Goal: Register for event/course

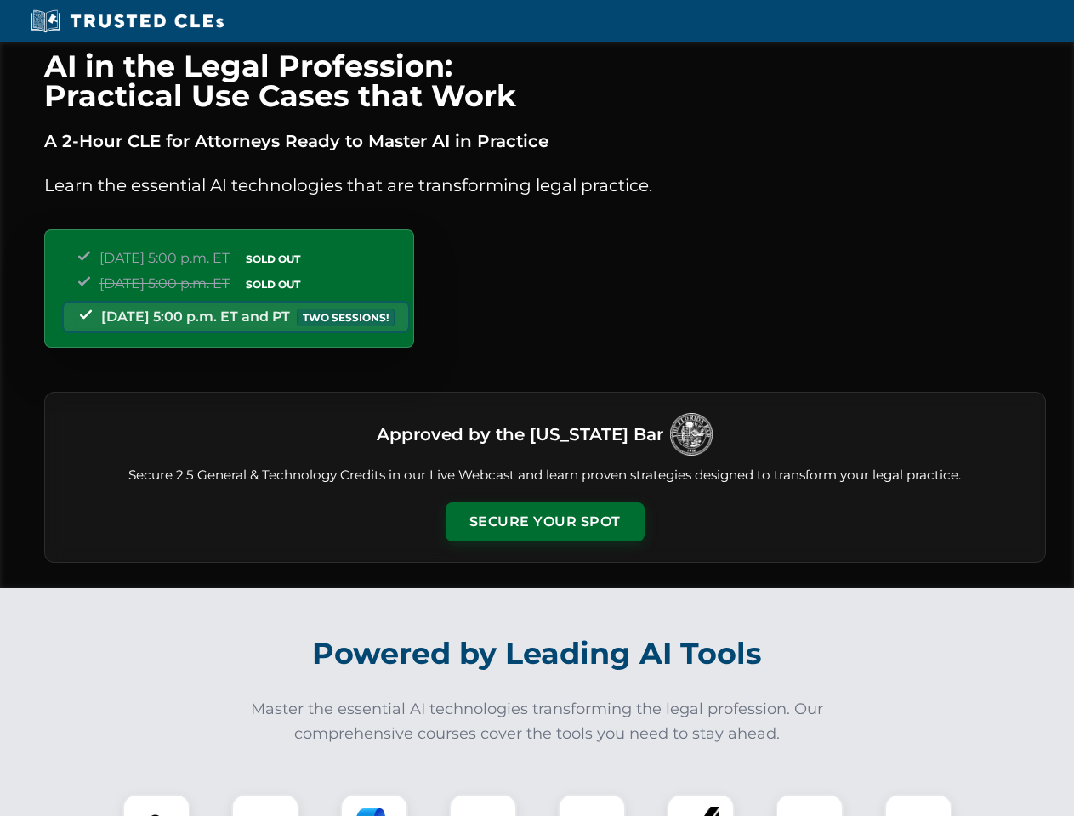
click at [544, 522] on button "Secure Your Spot" at bounding box center [544, 521] width 199 height 39
click at [156, 805] on img at bounding box center [156, 827] width 49 height 49
click at [265, 805] on div at bounding box center [265, 828] width 68 height 68
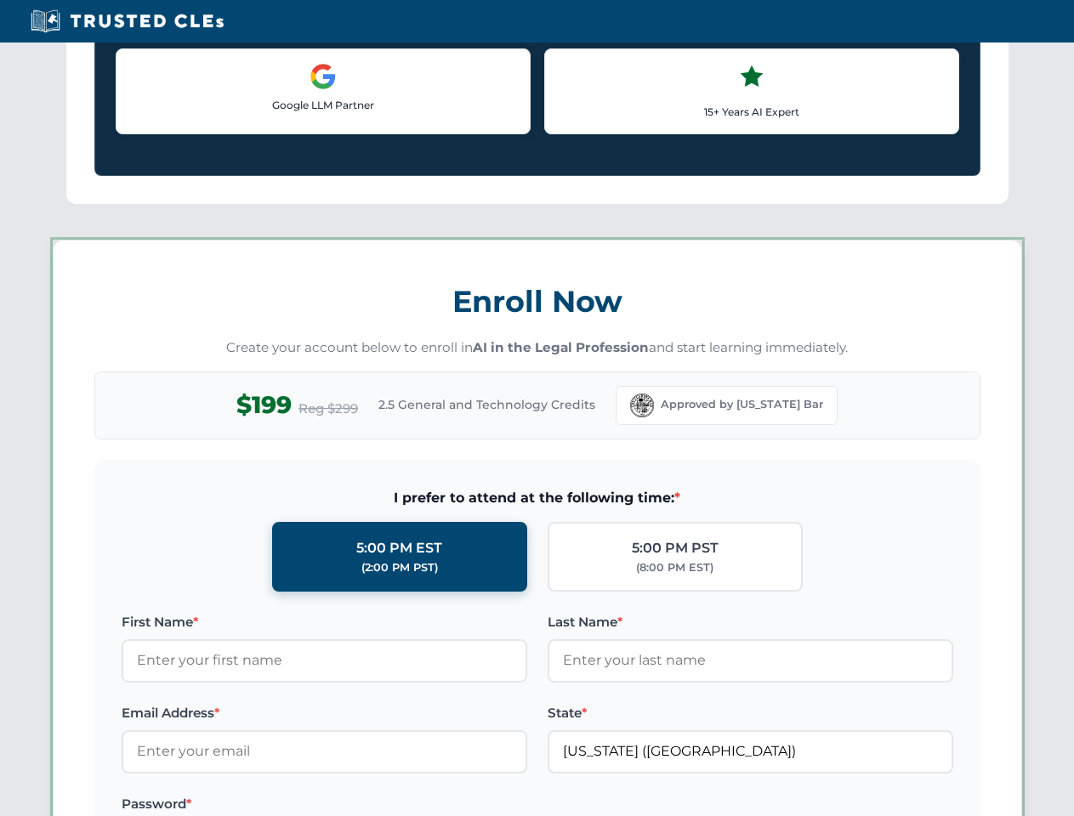
click at [483, 805] on label "Password *" at bounding box center [324, 804] width 405 height 20
